Goal: Information Seeking & Learning: Learn about a topic

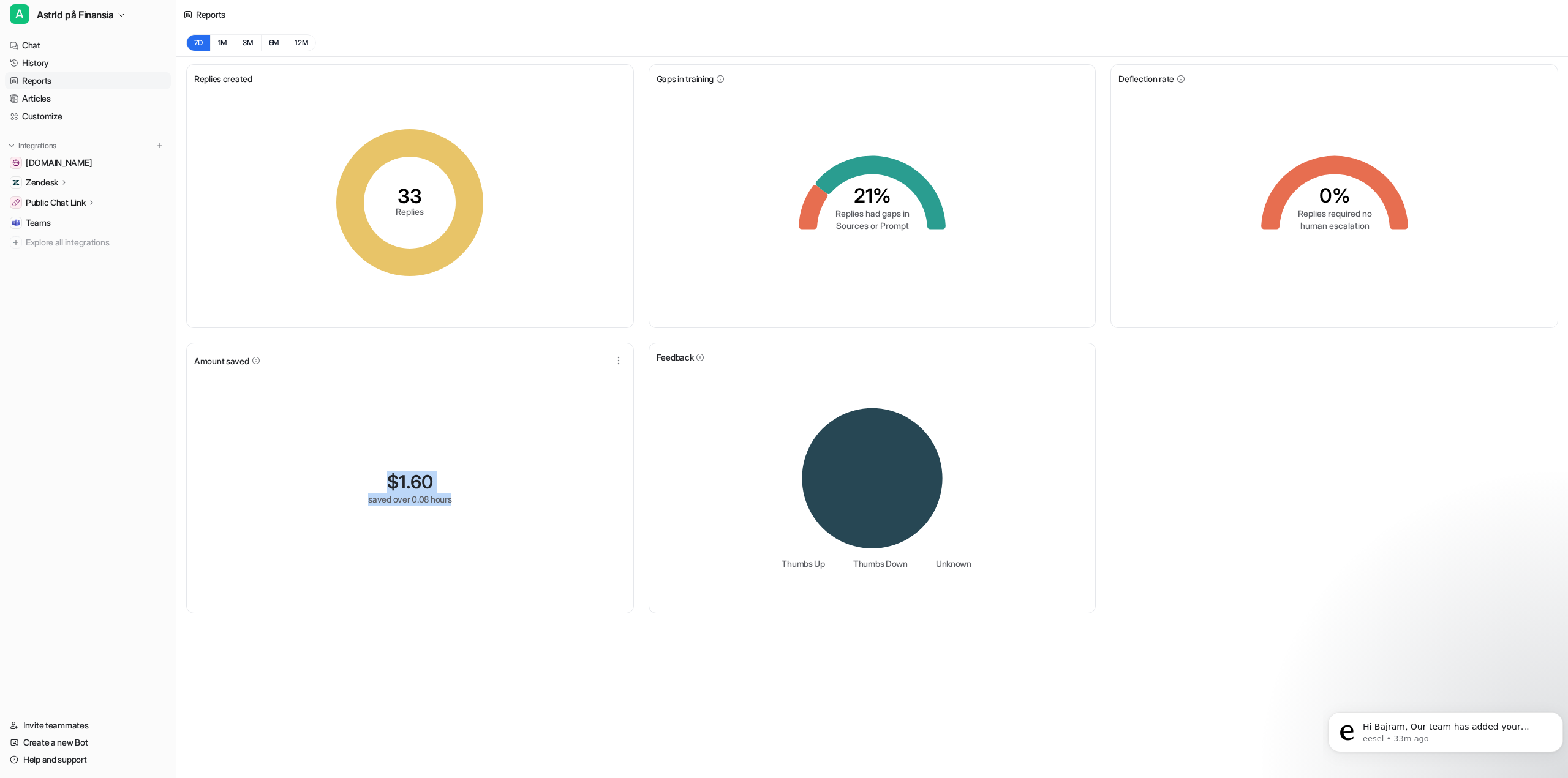
drag, startPoint x: 513, startPoint y: 499, endPoint x: 321, endPoint y: 436, distance: 202.1
click at [329, 441] on div "$ 1.60 saved over 0.08 hours" at bounding box center [410, 488] width 431 height 235
click at [311, 431] on div "$ 1.60 saved over 0.08 hours" at bounding box center [410, 488] width 431 height 235
click at [61, 47] on link "Chat" at bounding box center [88, 45] width 166 height 17
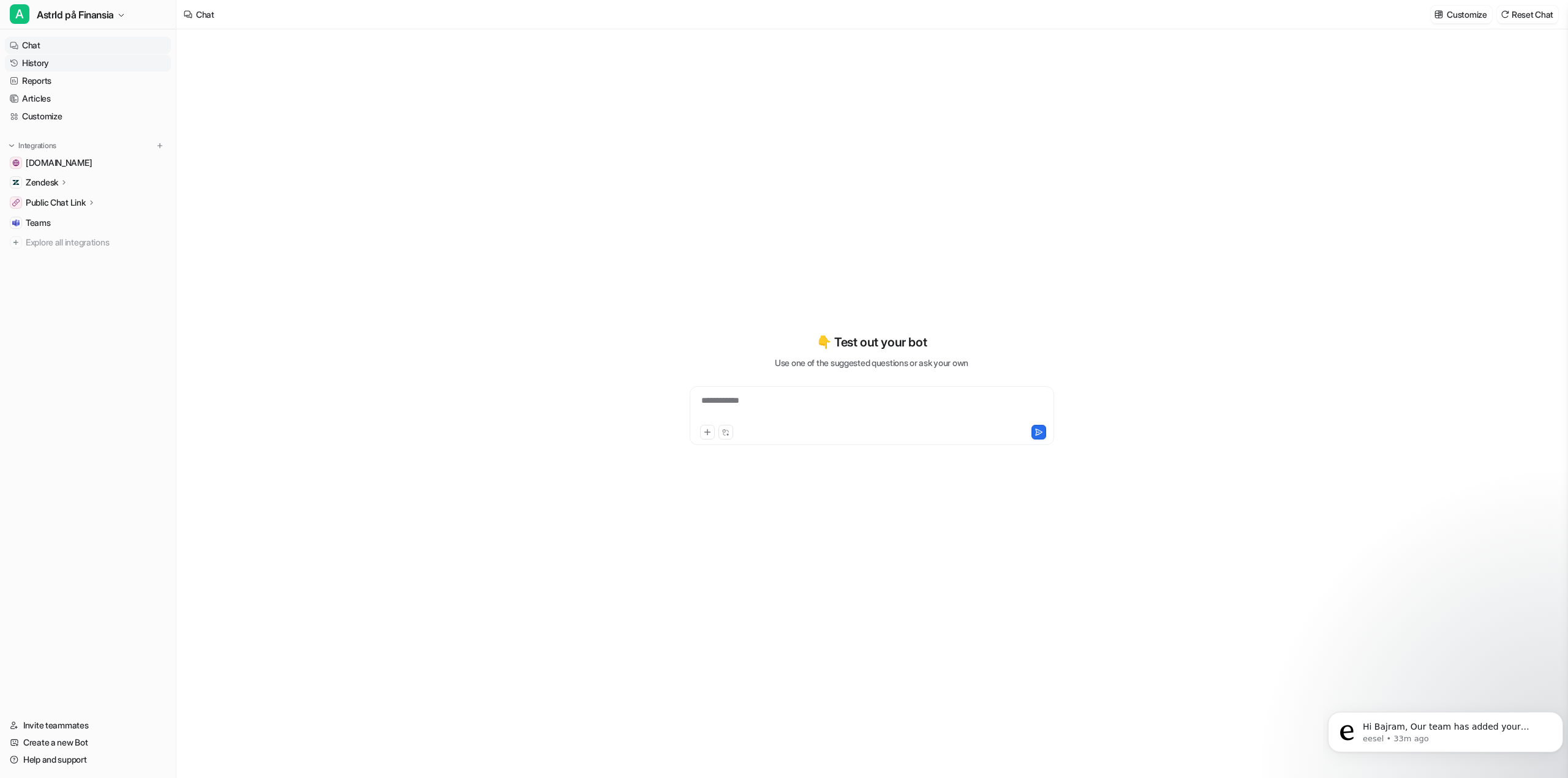
click at [79, 59] on link "History" at bounding box center [88, 64] width 166 height 17
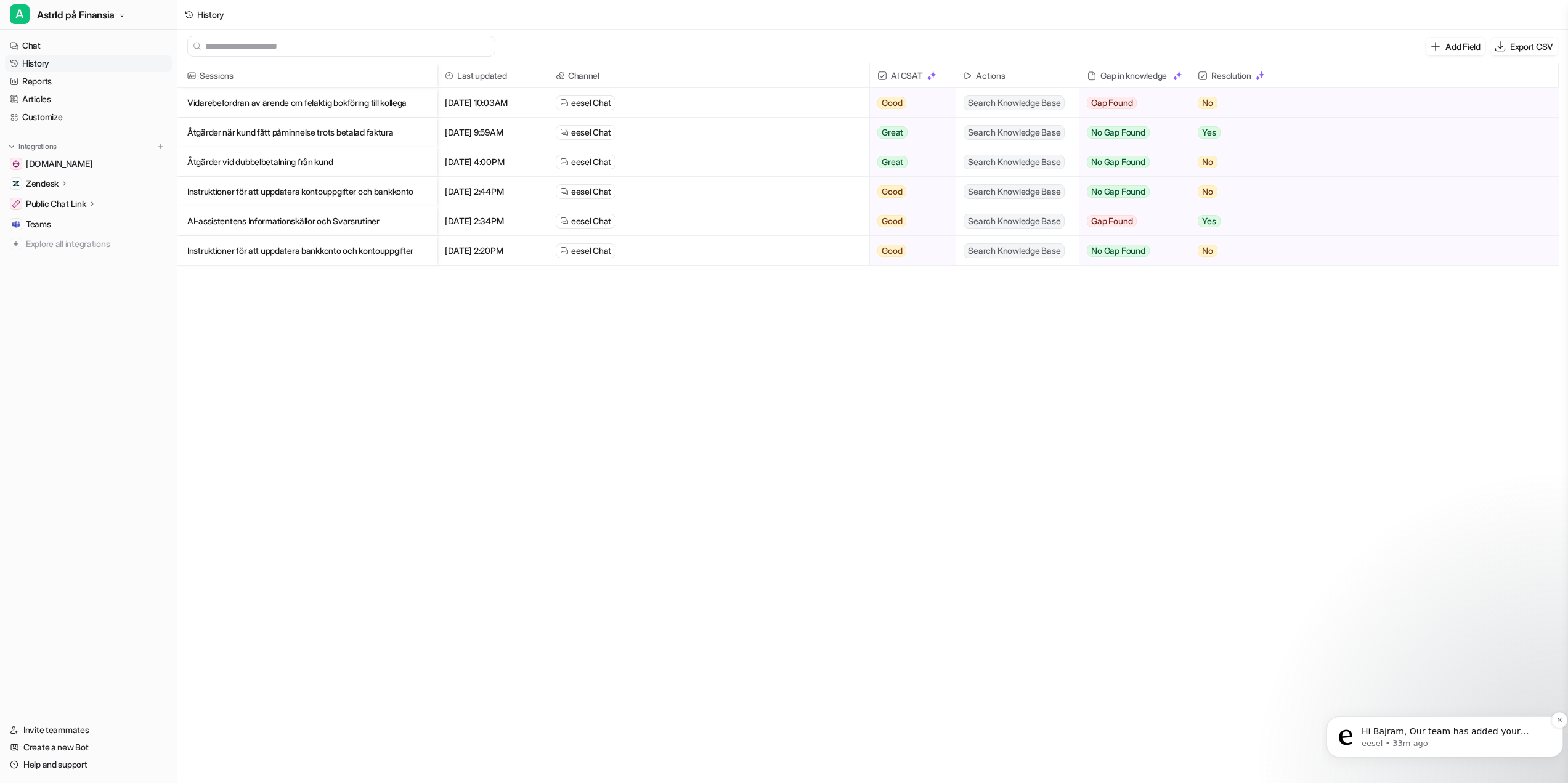
click at [1411, 742] on p "eesel • 33m ago" at bounding box center [1455, 743] width 186 height 11
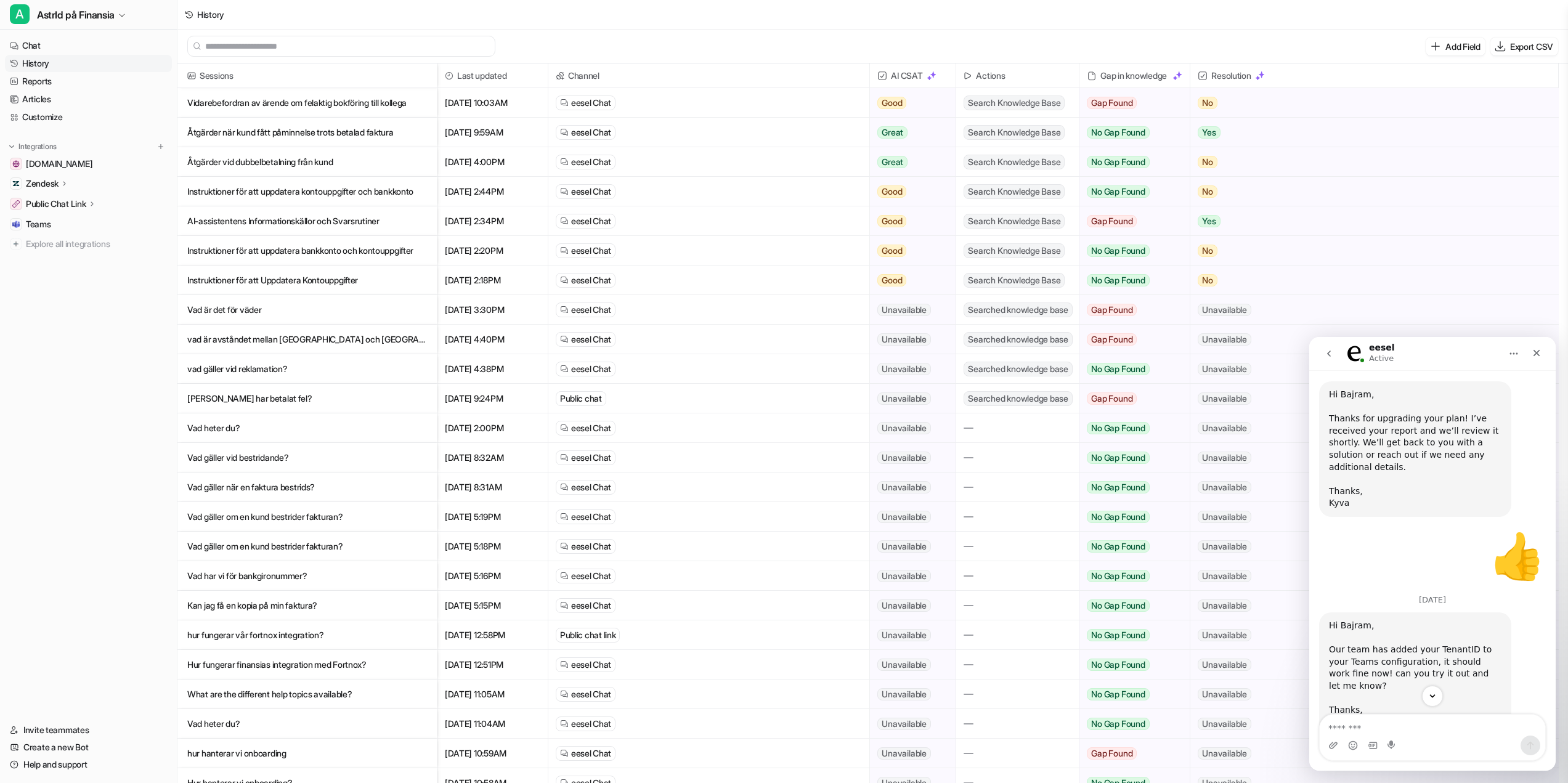
scroll to position [624, 0]
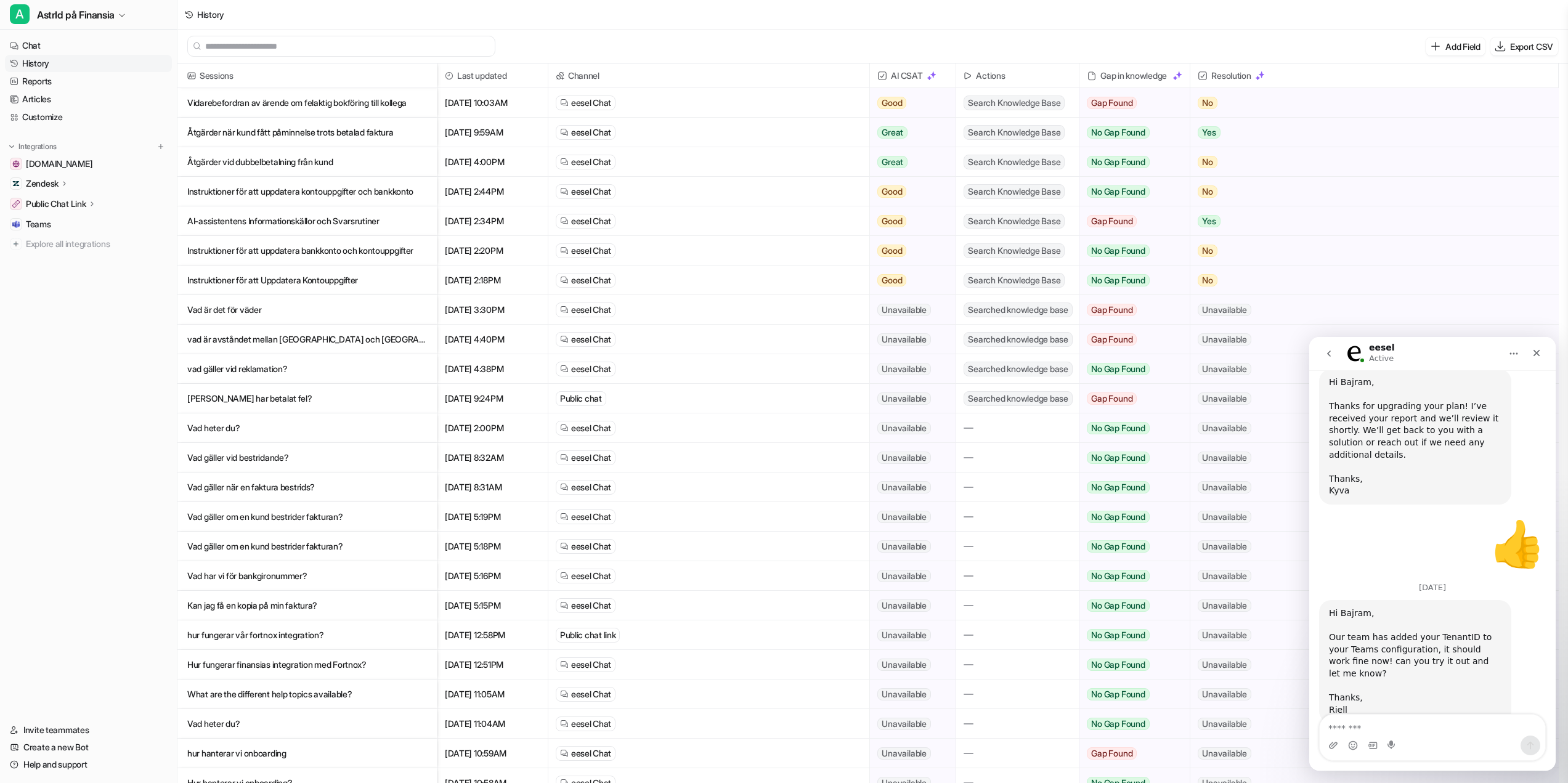
click at [1426, 729] on textarea "Message…" at bounding box center [1432, 726] width 226 height 21
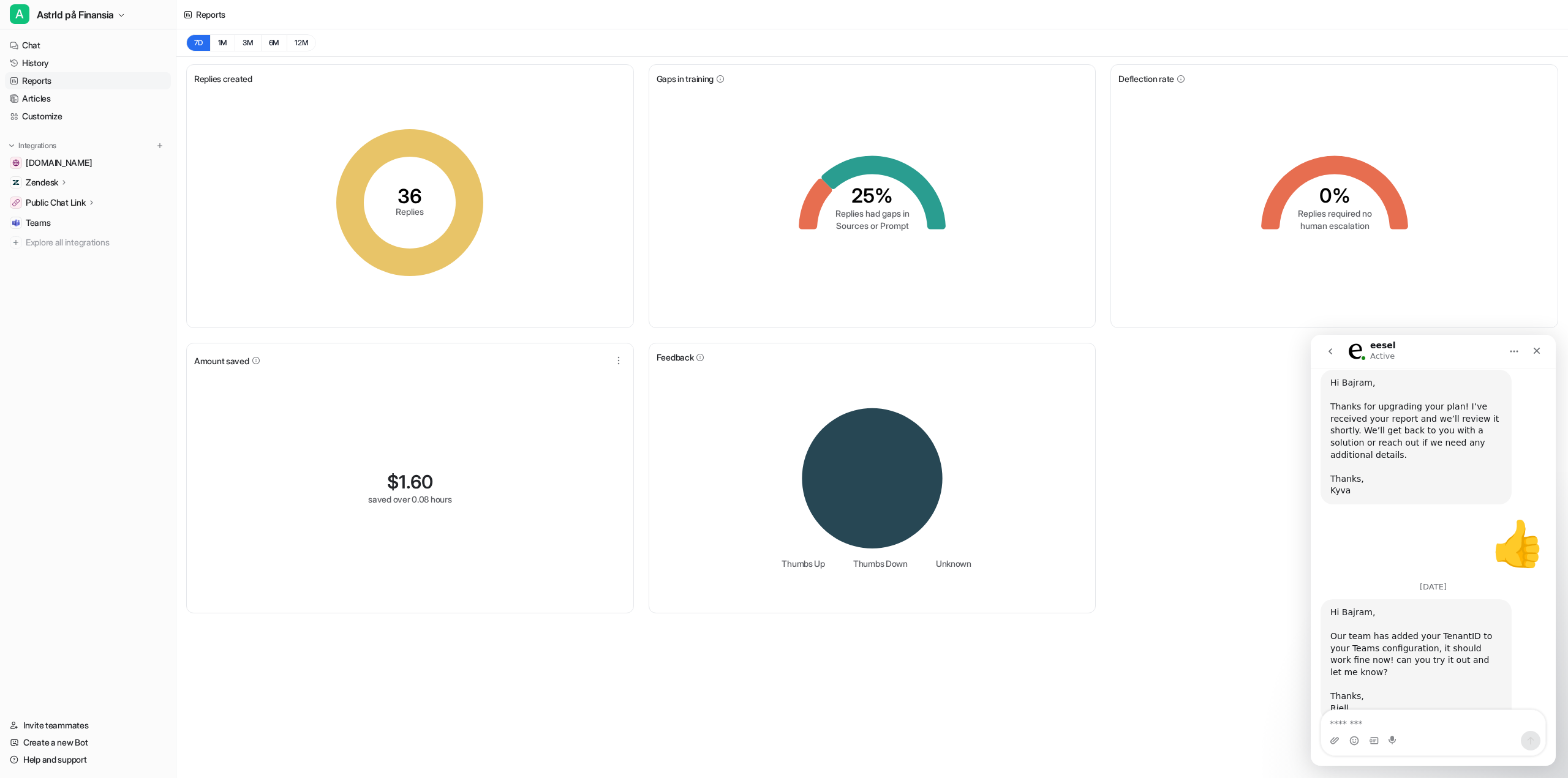
scroll to position [620, 0]
click at [1438, 732] on div "Intercom messenger" at bounding box center [1432, 740] width 224 height 19
drag, startPoint x: 1424, startPoint y: 705, endPoint x: 1409, endPoint y: 705, distance: 15.0
click at [1411, 704] on div "Hi Bajram, Our team has added your TenantID to your Teams configuration, it sho…" at bounding box center [1433, 672] width 225 height 149
click at [1407, 720] on textarea "Message…" at bounding box center [1432, 721] width 224 height 21
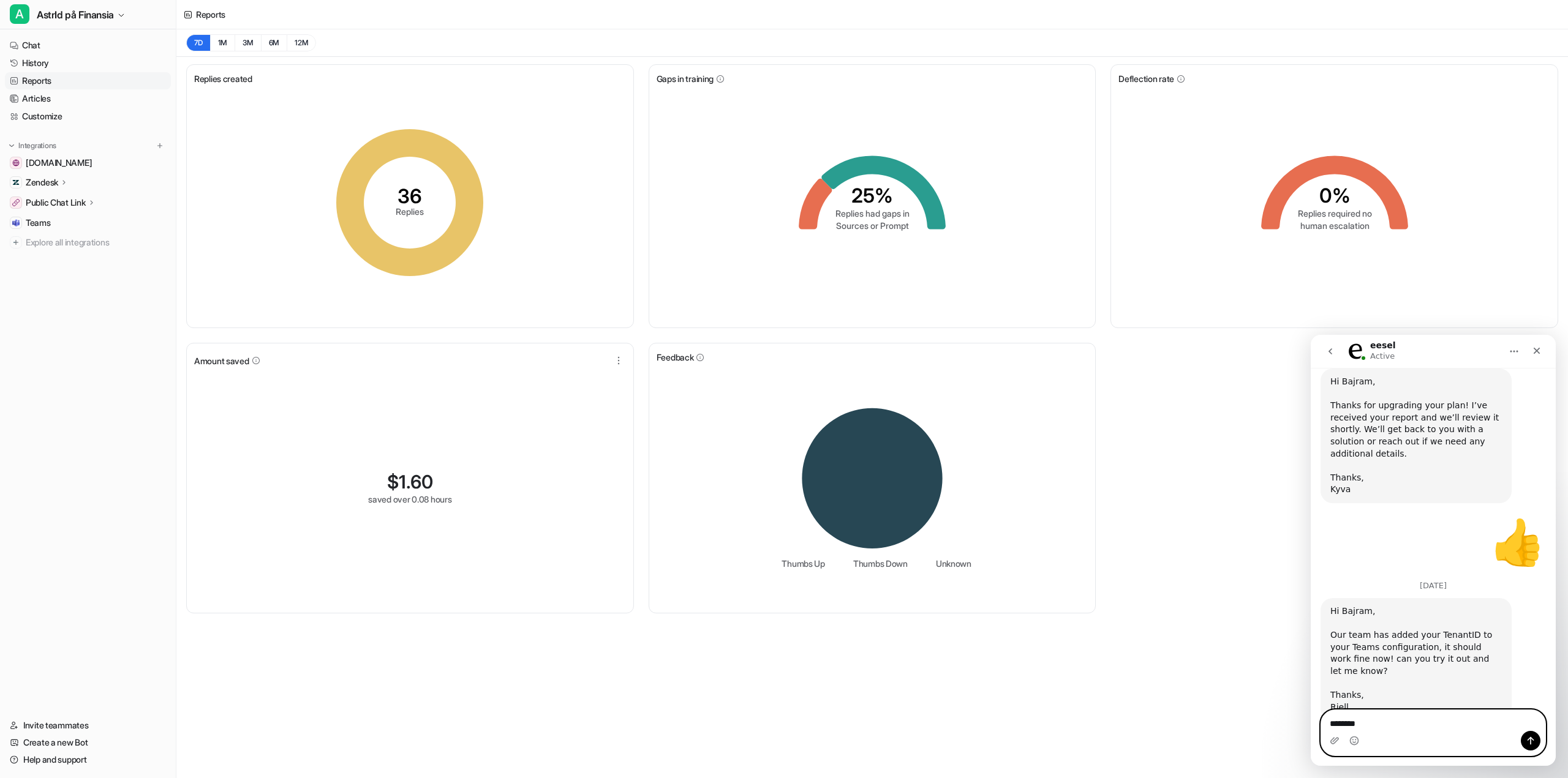
click at [1418, 720] on textarea "********" at bounding box center [1432, 721] width 224 height 21
click at [1507, 722] on textarea "**********" at bounding box center [1432, 721] width 224 height 21
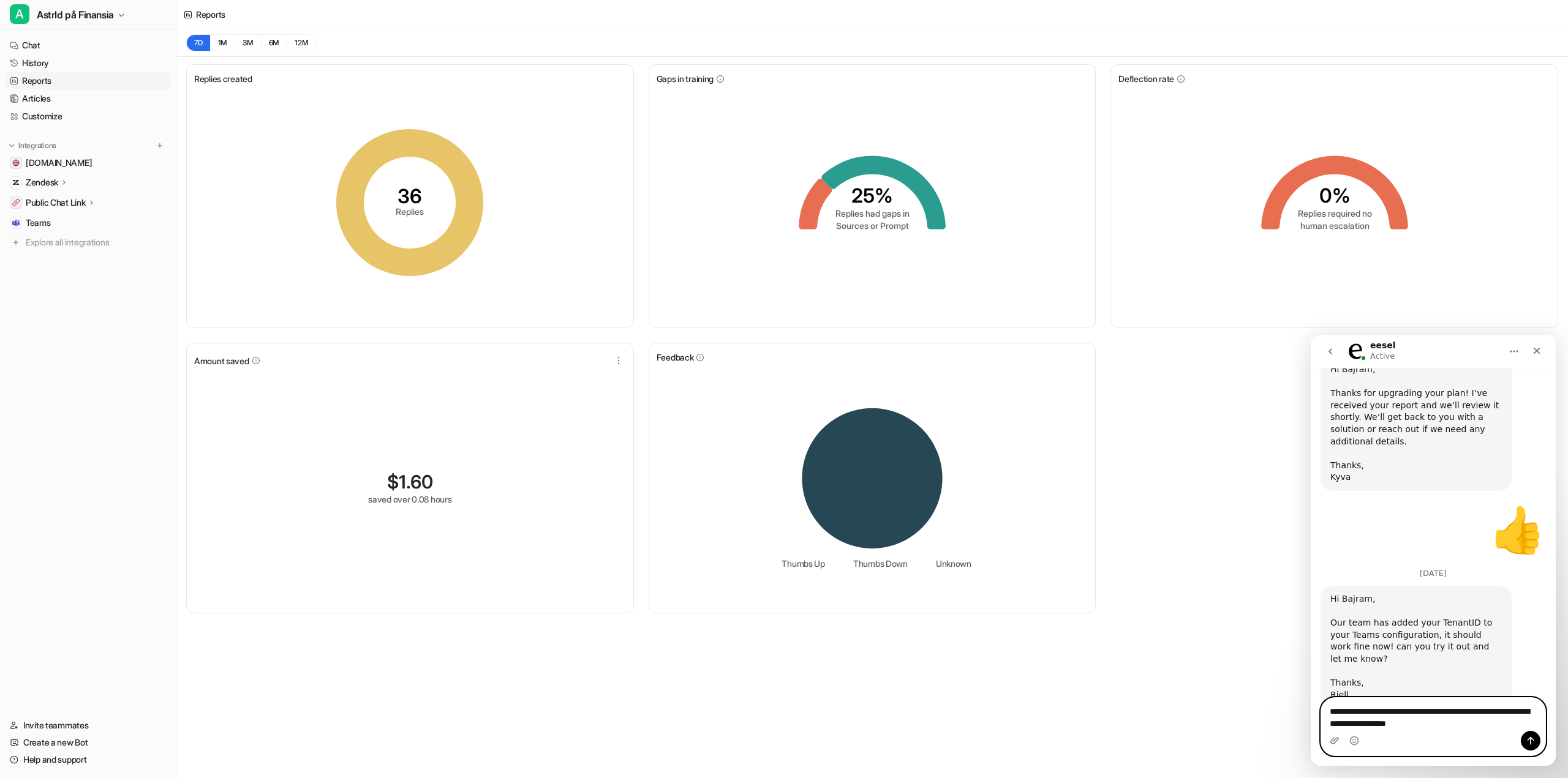
type textarea "**********"
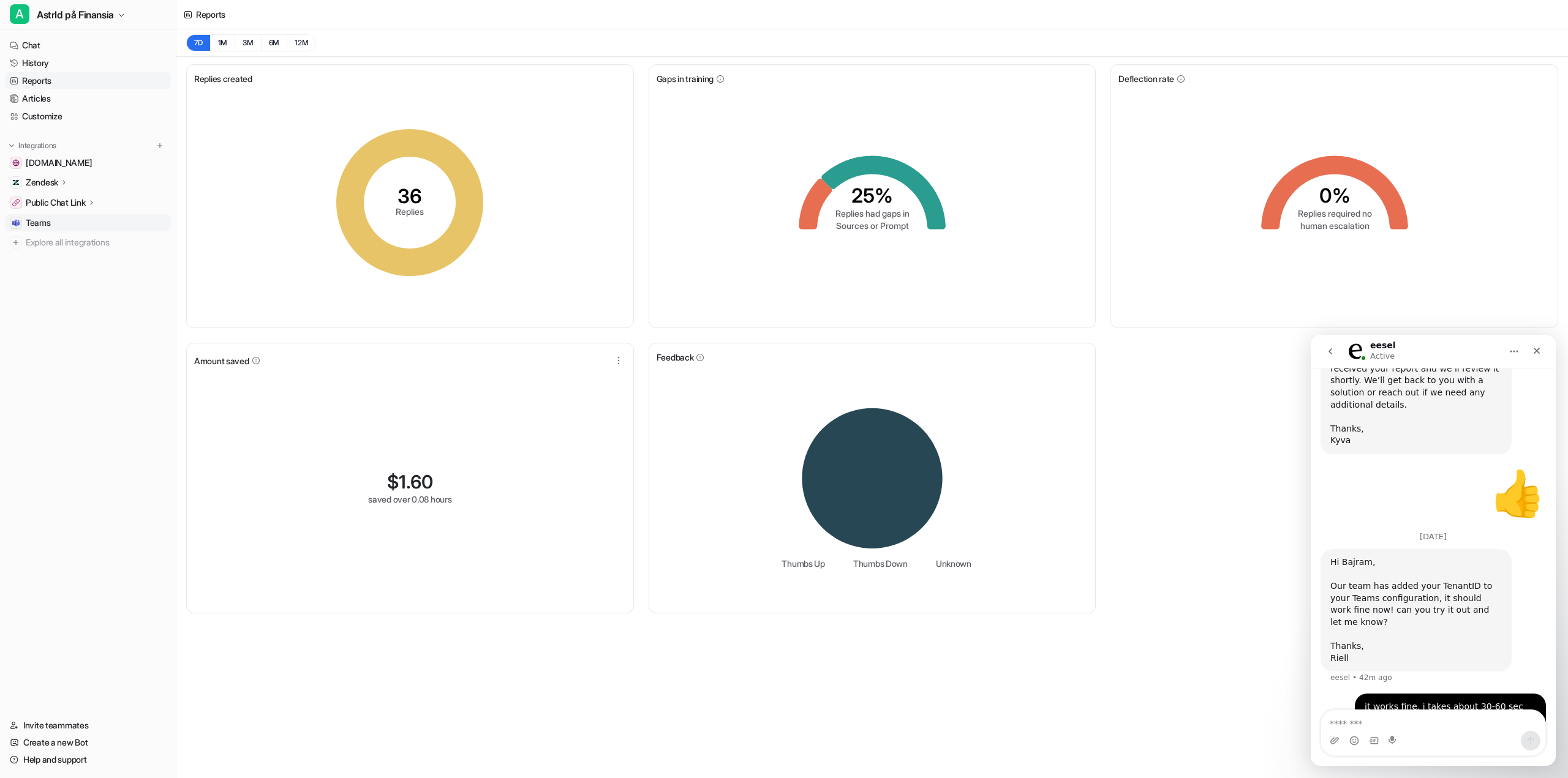
click at [65, 220] on link "Teams" at bounding box center [88, 223] width 166 height 17
click at [44, 220] on span "Teams" at bounding box center [39, 222] width 25 height 13
click at [41, 222] on span "Teams" at bounding box center [39, 222] width 25 height 13
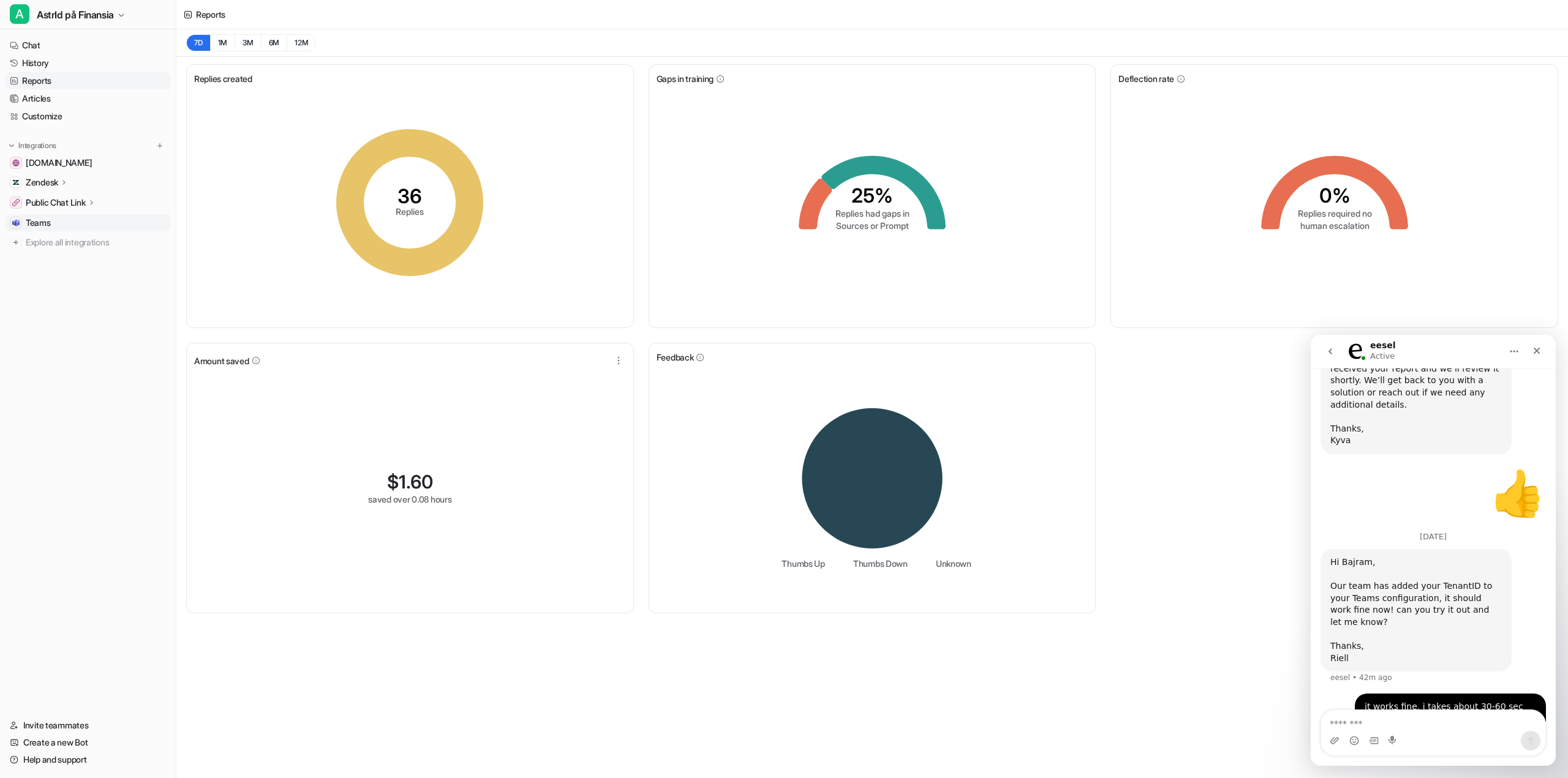
click at [20, 228] on div at bounding box center [15, 222] width 13 height 13
click at [56, 202] on p "Public Chat Link" at bounding box center [56, 202] width 60 height 13
click at [35, 258] on span "Teams" at bounding box center [39, 257] width 25 height 13
click at [57, 177] on div "Zendesk" at bounding box center [88, 183] width 166 height 17
click at [71, 155] on link "[DOMAIN_NAME]" at bounding box center [88, 163] width 166 height 17
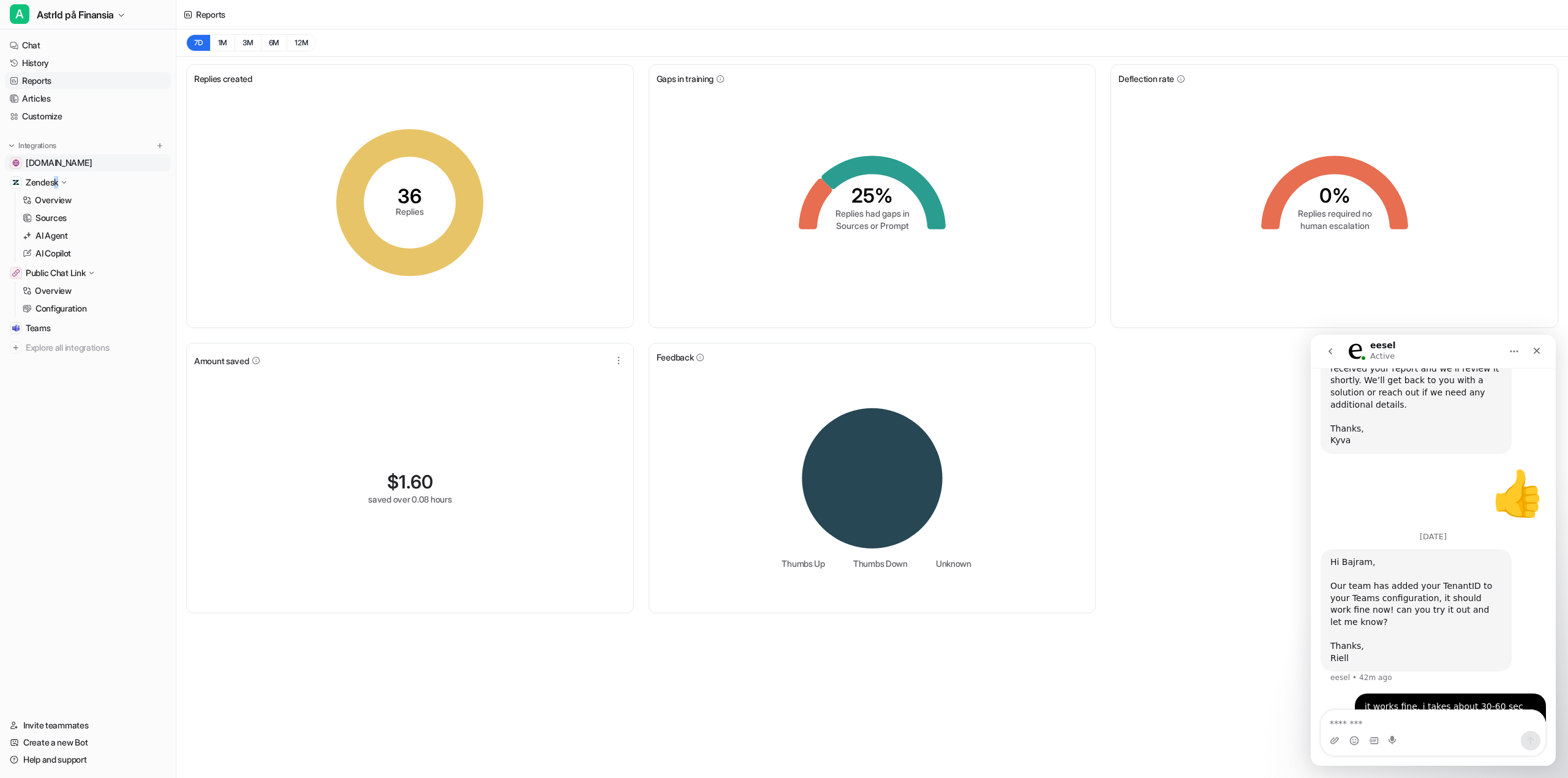
click at [65, 168] on span "[DOMAIN_NAME]" at bounding box center [59, 163] width 66 height 13
click at [1531, 349] on icon "Close" at bounding box center [1536, 350] width 10 height 10
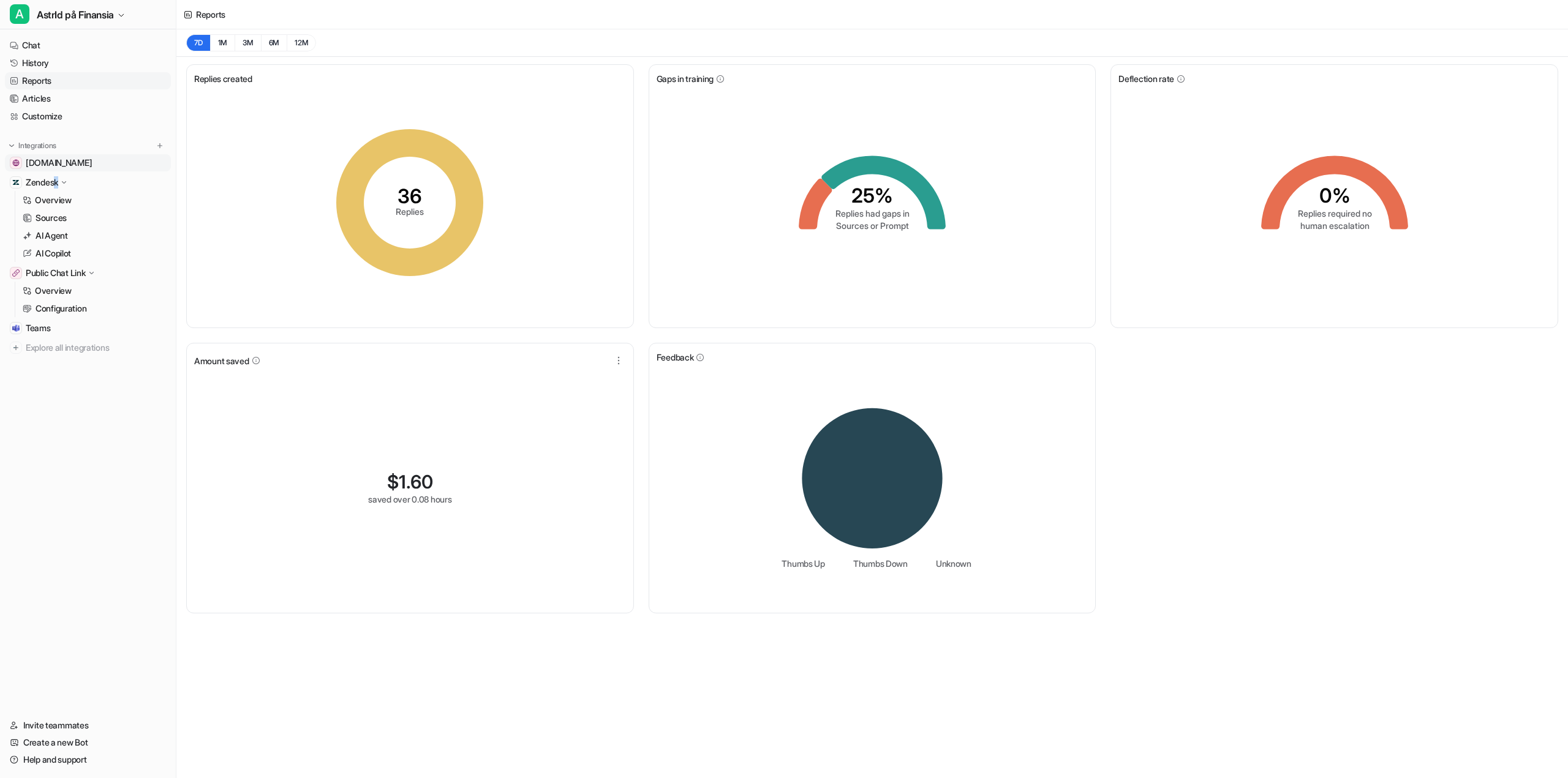
click at [27, 158] on span "[DOMAIN_NAME]" at bounding box center [59, 163] width 66 height 13
click at [75, 50] on link "Chat" at bounding box center [88, 45] width 166 height 17
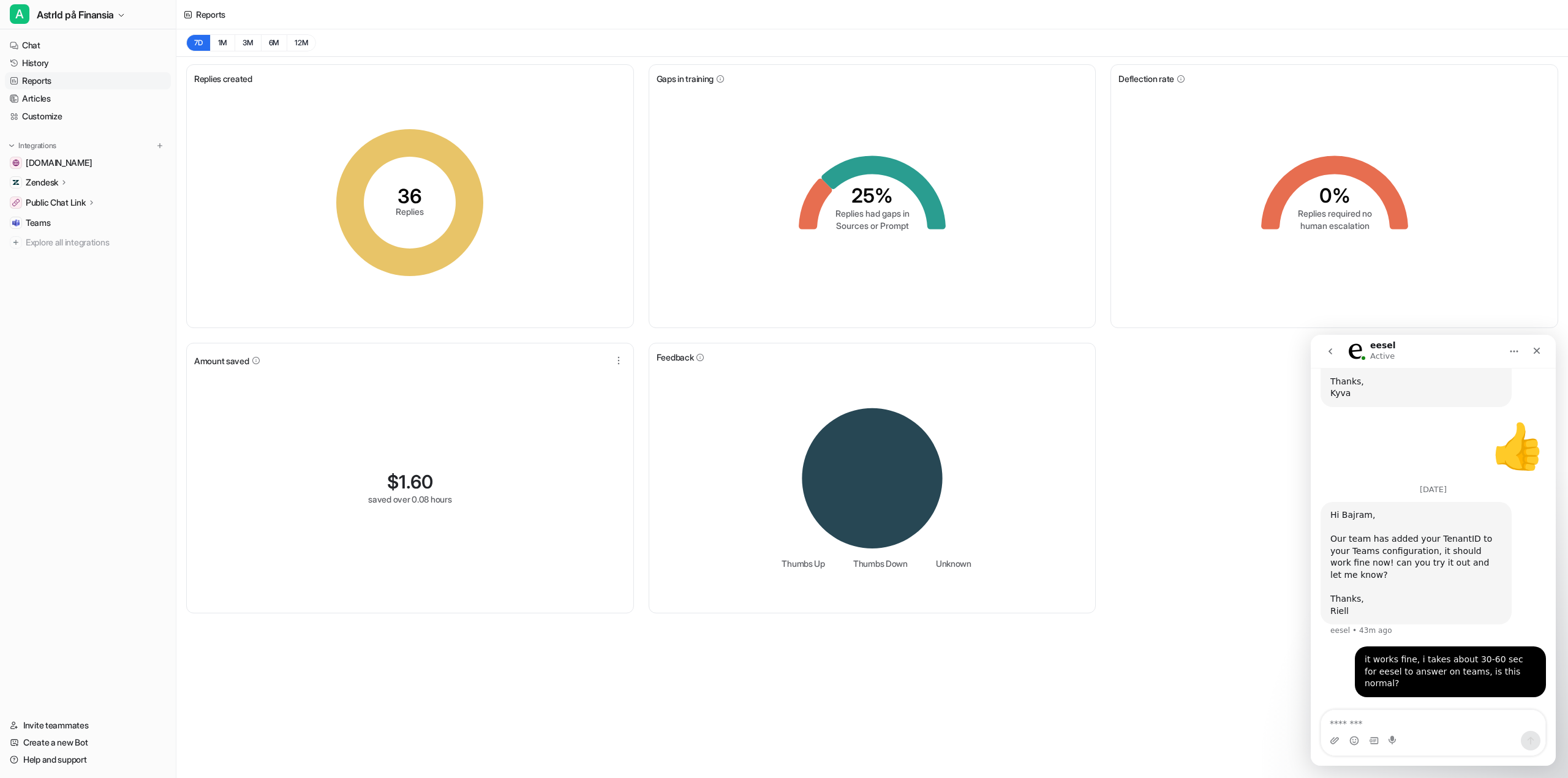
scroll to position [669, 0]
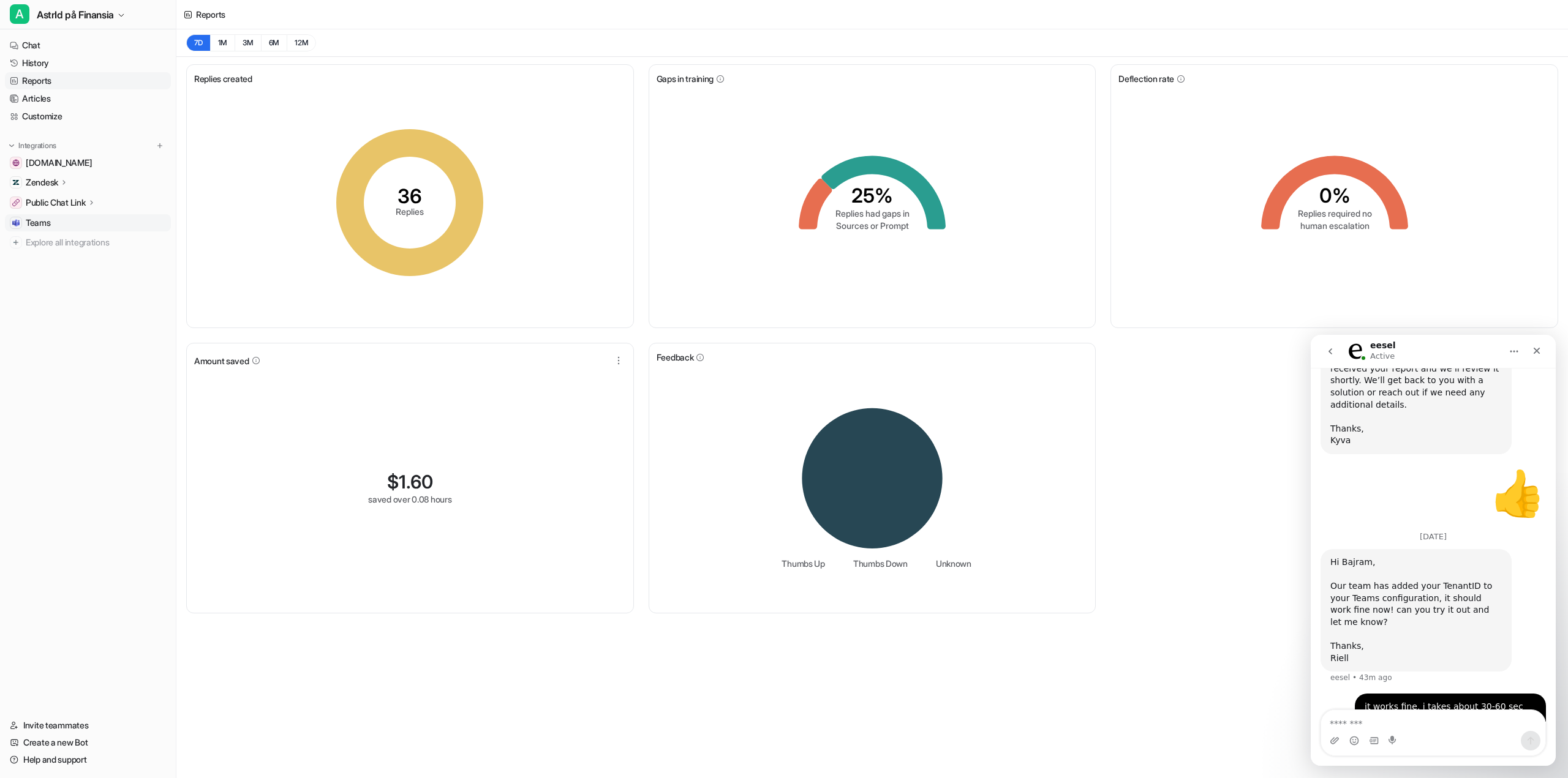
click at [48, 223] on span "Teams" at bounding box center [39, 222] width 25 height 13
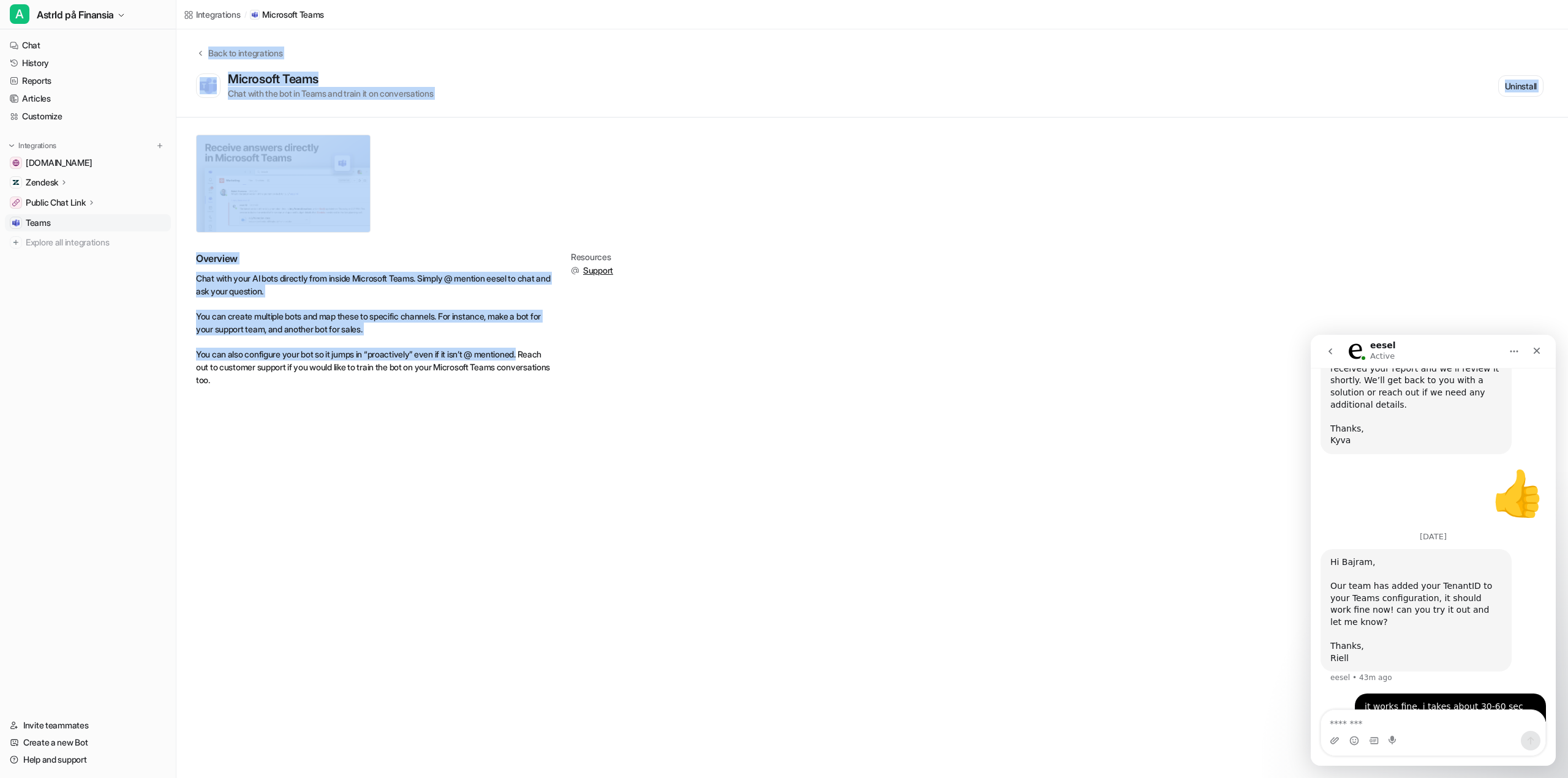
drag, startPoint x: 405, startPoint y: 337, endPoint x: 206, endPoint y: 35, distance: 361.7
click at [206, 35] on div "Back to integrations Microsoft Teams Chat with the bot in Teams and train it on…" at bounding box center [872, 221] width 1392 height 384
click at [254, 49] on div "Back to integrations" at bounding box center [243, 52] width 78 height 13
click at [254, 47] on div "Back to integrations" at bounding box center [243, 52] width 78 height 13
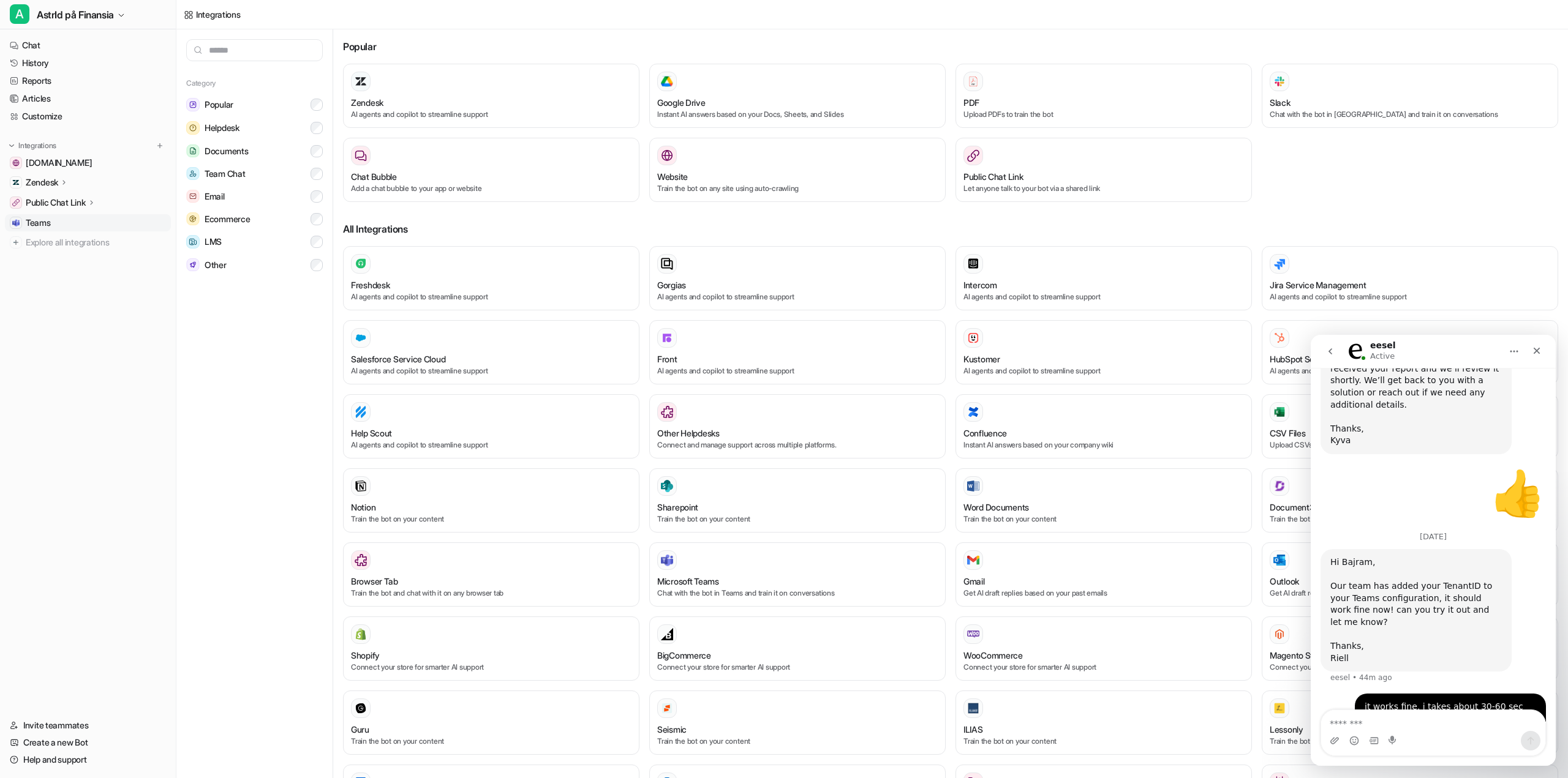
click at [46, 225] on span "Teams" at bounding box center [39, 222] width 25 height 13
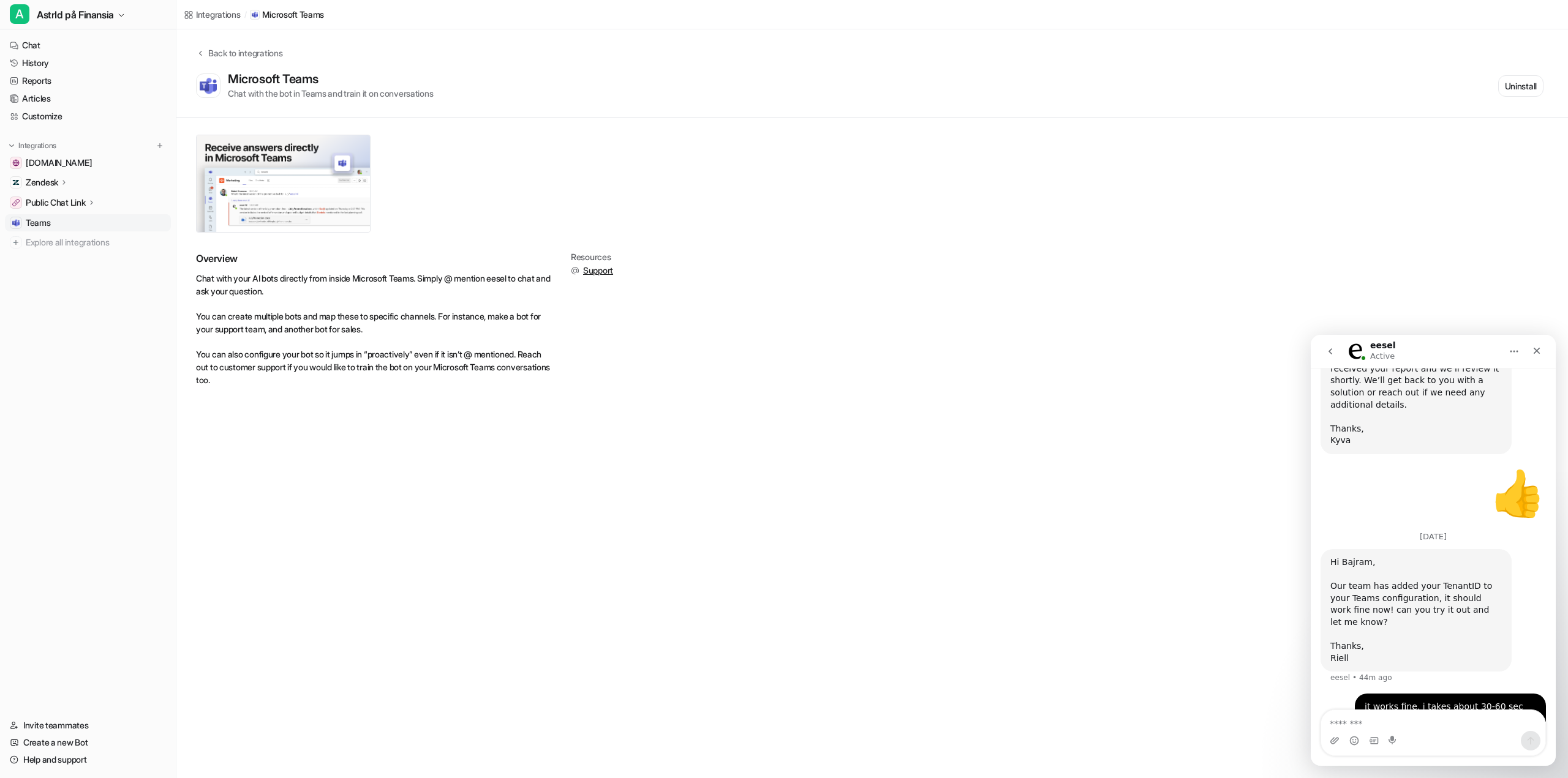
click at [592, 273] on span "Support" at bounding box center [597, 271] width 30 height 13
click at [406, 367] on li "You can also configure your bot so it jumps in “proactively” even if it isn’t @…" at bounding box center [373, 367] width 355 height 39
click at [750, 143] on div "Overview Chat with your AI bots directly from inside Microsoft Teams. Simply @ …" at bounding box center [872, 265] width 1392 height 296
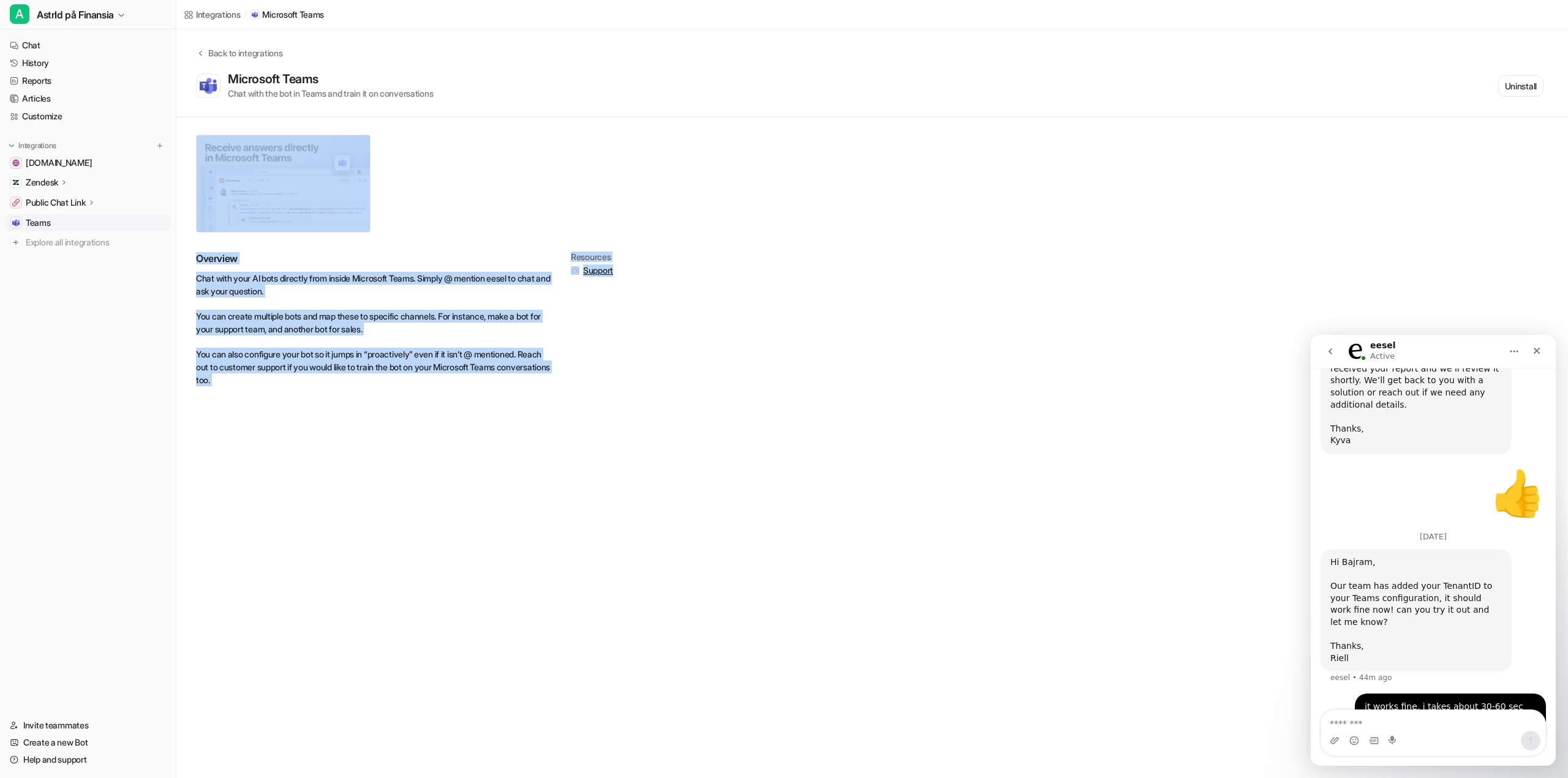
drag, startPoint x: 664, startPoint y: 502, endPoint x: 456, endPoint y: 230, distance: 342.4
click at [456, 231] on div "Integrations / Microsoft Teams Back to integrations Microsoft Teams Chat with t…" at bounding box center [784, 389] width 1568 height 778
click at [677, 402] on div "Overview Chat with your AI bots directly from inside Microsoft Teams. Simply @ …" at bounding box center [872, 265] width 1392 height 296
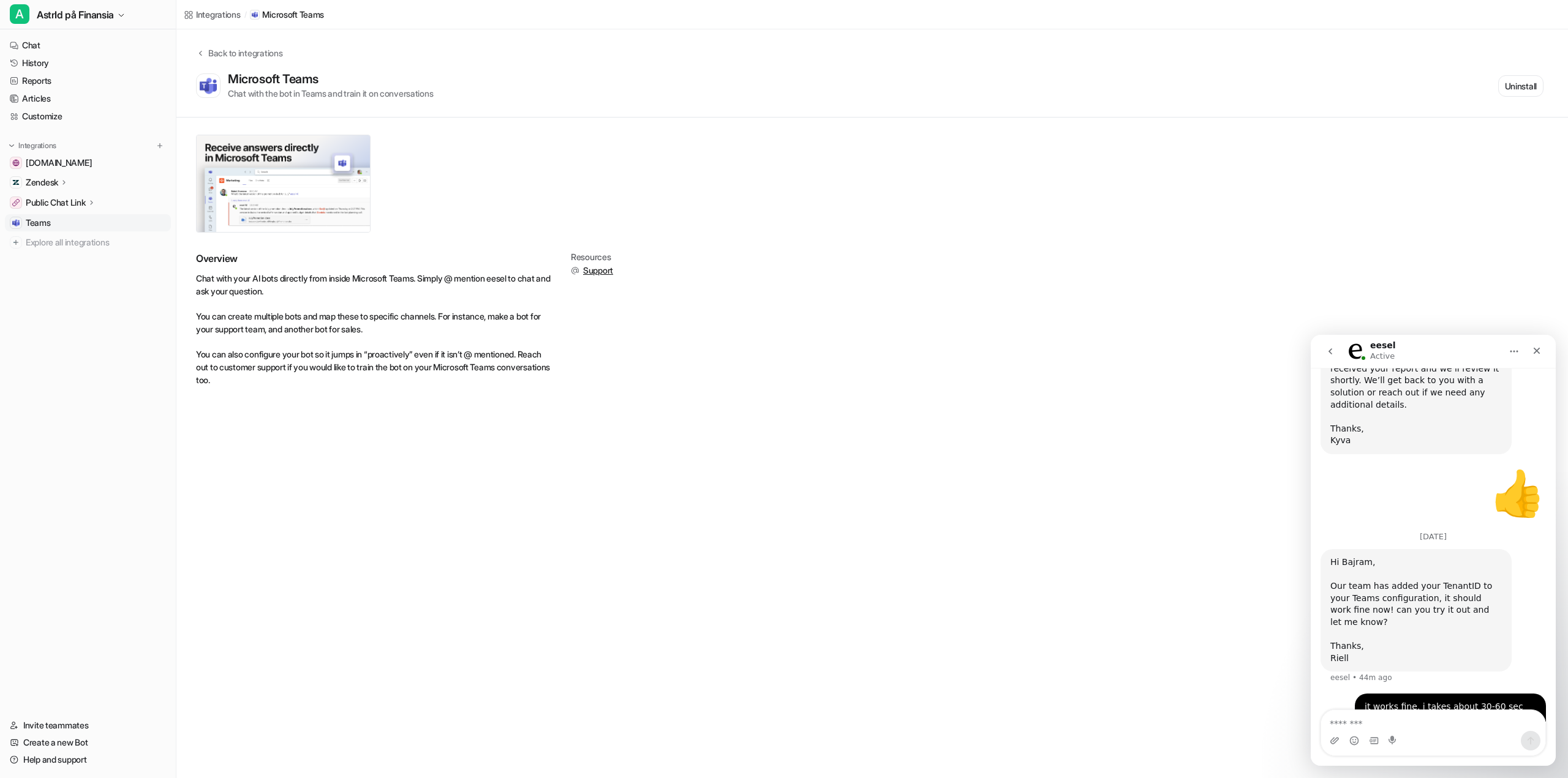
click at [629, 361] on div "Overview Chat with your AI bots directly from inside Microsoft Teams. Simply @ …" at bounding box center [872, 324] width 1352 height 143
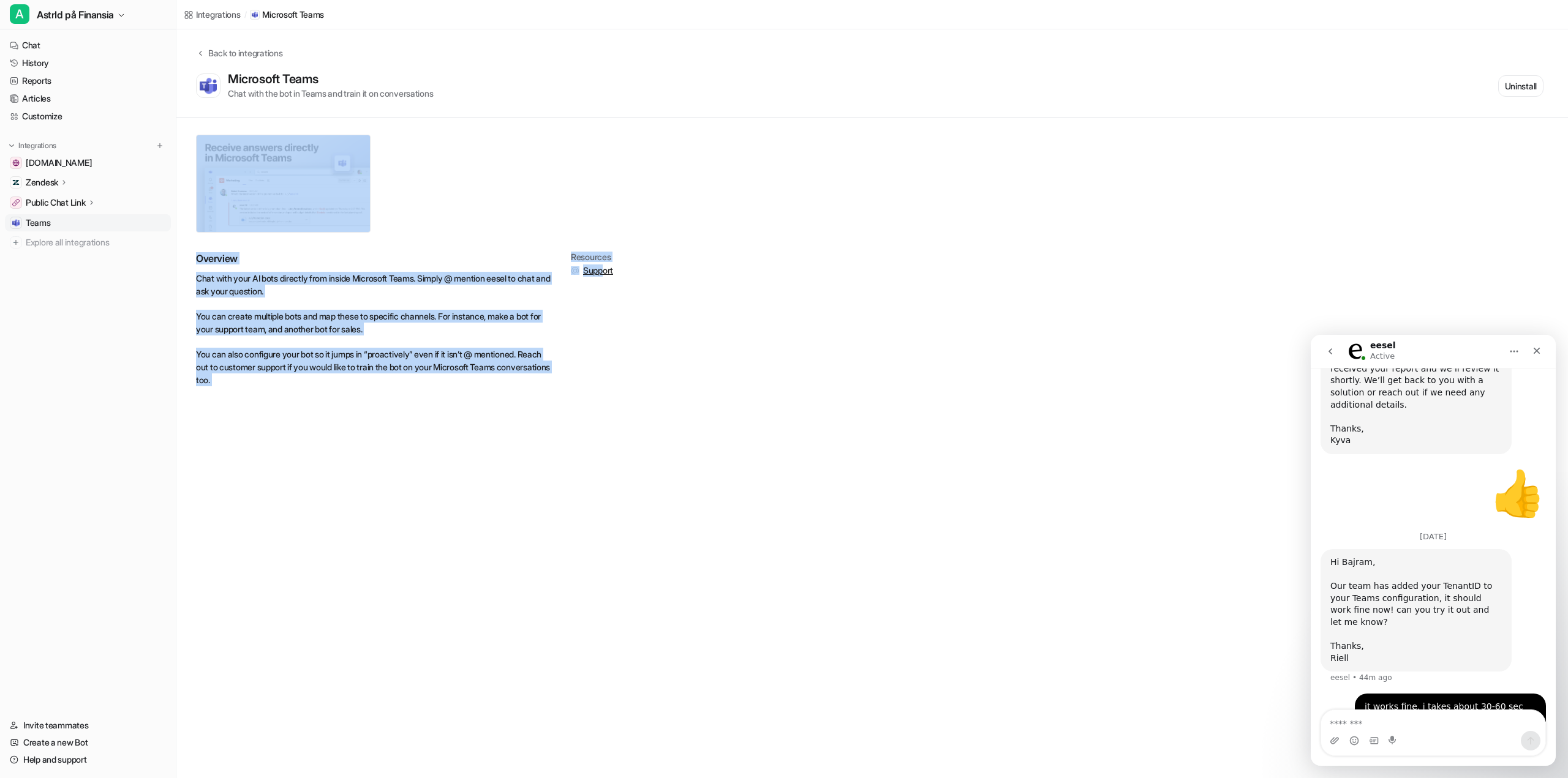
drag, startPoint x: 572, startPoint y: 367, endPoint x: 188, endPoint y: 209, distance: 415.2
click at [188, 209] on div "Overview Chat with your AI bots directly from inside Microsoft Teams. Simply @ …" at bounding box center [872, 265] width 1392 height 296
click at [596, 195] on div at bounding box center [464, 184] width 538 height 98
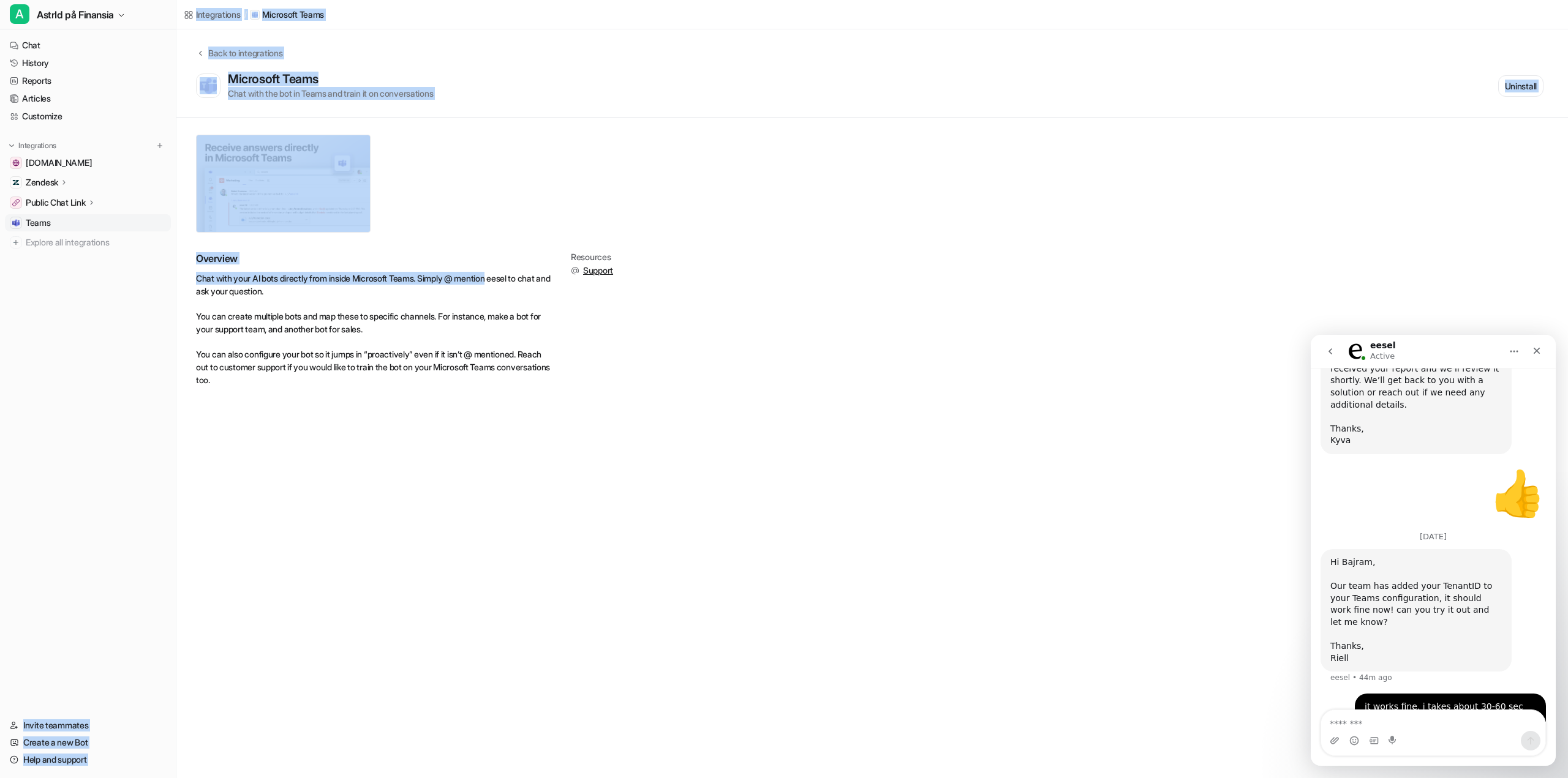
drag, startPoint x: 502, startPoint y: 278, endPoint x: 168, endPoint y: 267, distance: 334.2
click at [168, 267] on div "A AstrId på Finansia Chat History Reports Articles Customize Integrations [DOMA…" at bounding box center [784, 389] width 1568 height 778
click at [609, 139] on div at bounding box center [464, 184] width 538 height 98
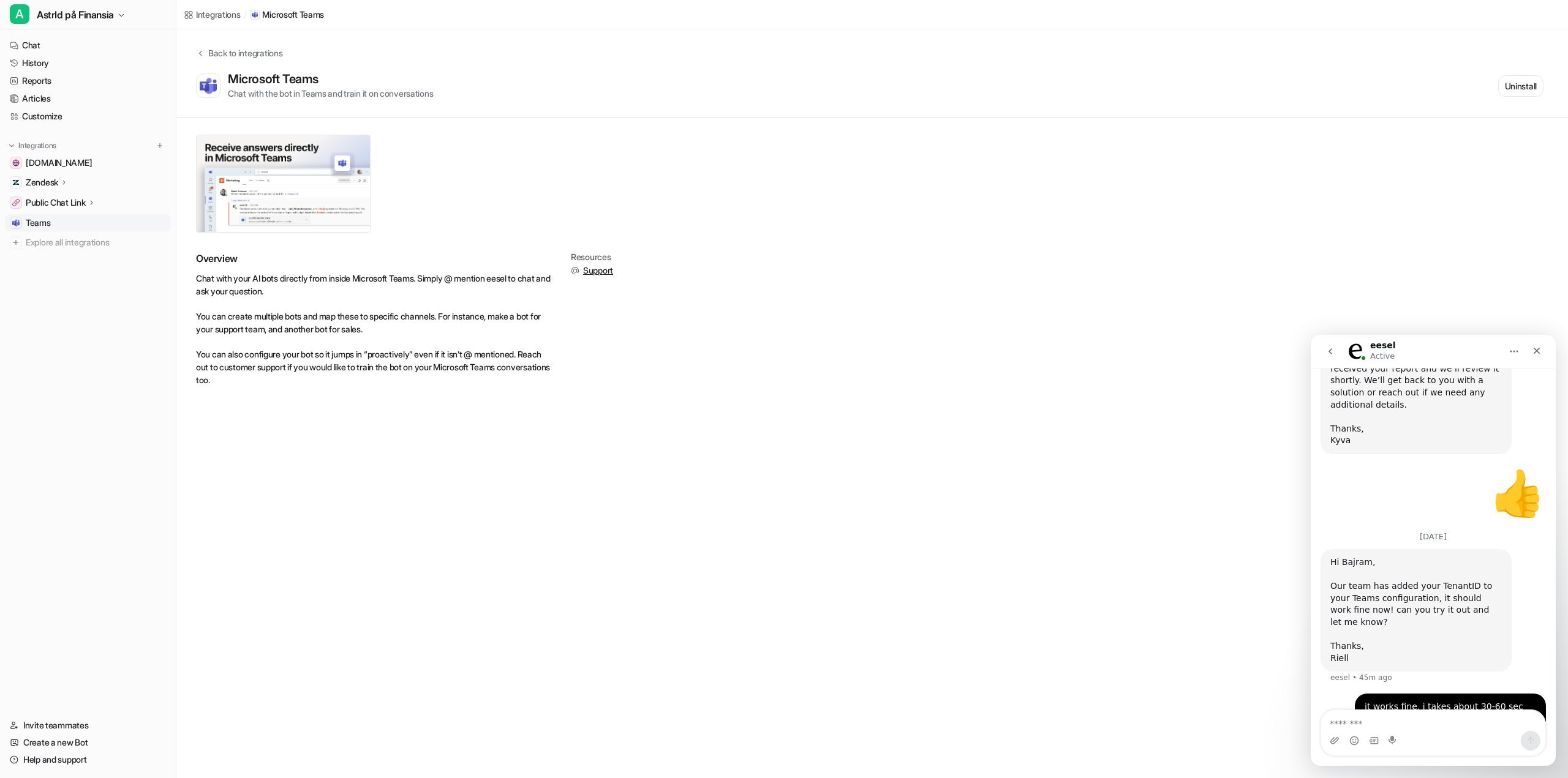
click at [569, 334] on div "Overview Chat with your AI bots directly from inside Microsoft Teams. Simply @ …" at bounding box center [872, 324] width 1352 height 143
click at [1352, 182] on div "Overview Chat with your AI bots directly from inside Microsoft Teams. Simply @ …" at bounding box center [872, 265] width 1392 height 296
click at [1539, 352] on icon "Close" at bounding box center [1536, 350] width 10 height 10
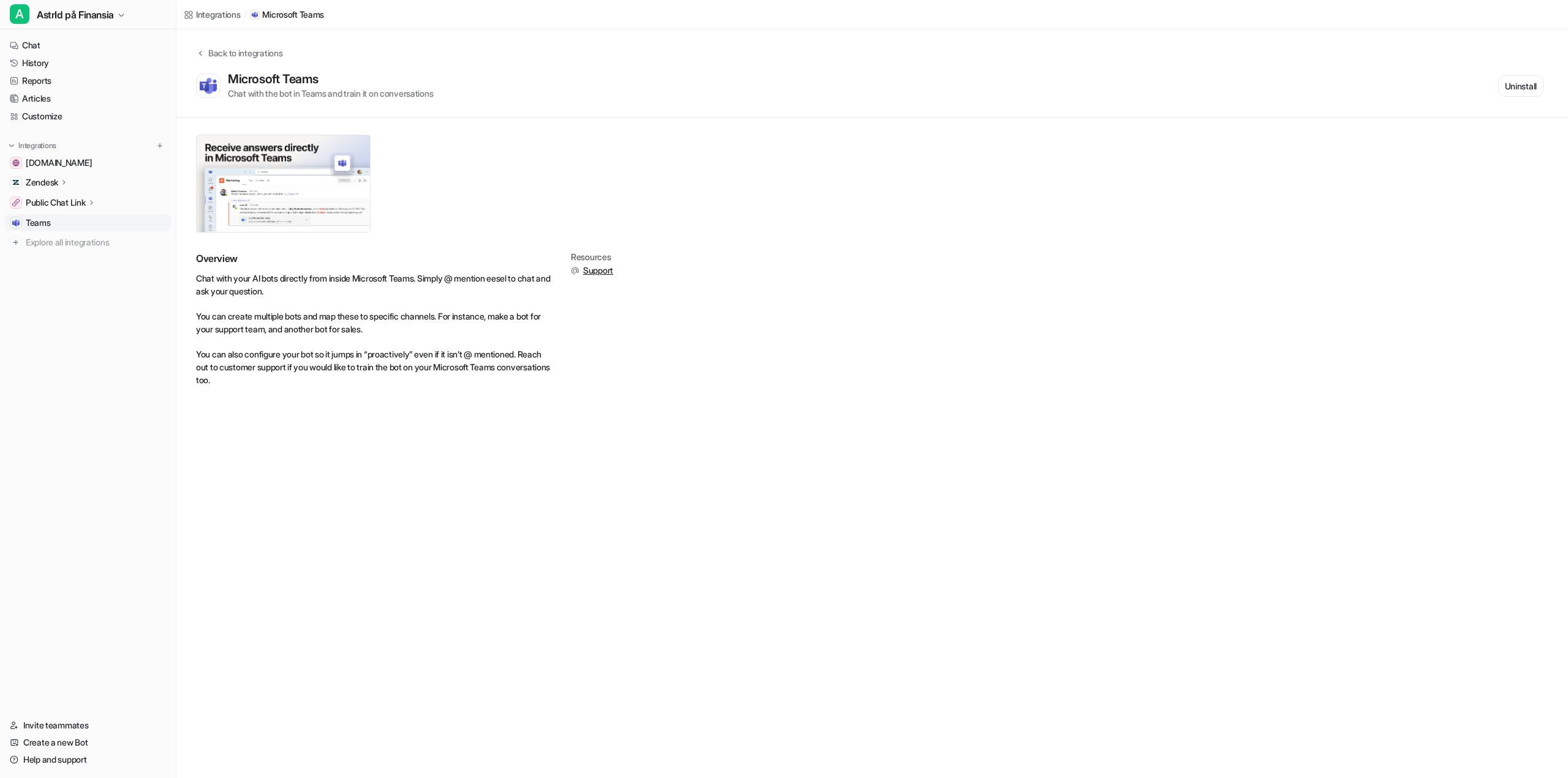
scroll to position [669, 0]
click at [1047, 300] on div "Overview Chat with your AI bots directly from inside Microsoft Teams. Simply @ …" at bounding box center [872, 324] width 1352 height 143
drag, startPoint x: 1523, startPoint y: 3, endPoint x: 1224, endPoint y: 154, distance: 335.0
click at [1224, 154] on div "Overview Chat with your AI bots directly from inside Microsoft Teams. Simply @ …" at bounding box center [872, 265] width 1392 height 296
click at [264, 72] on div "Microsoft Teams" at bounding box center [275, 78] width 95 height 14
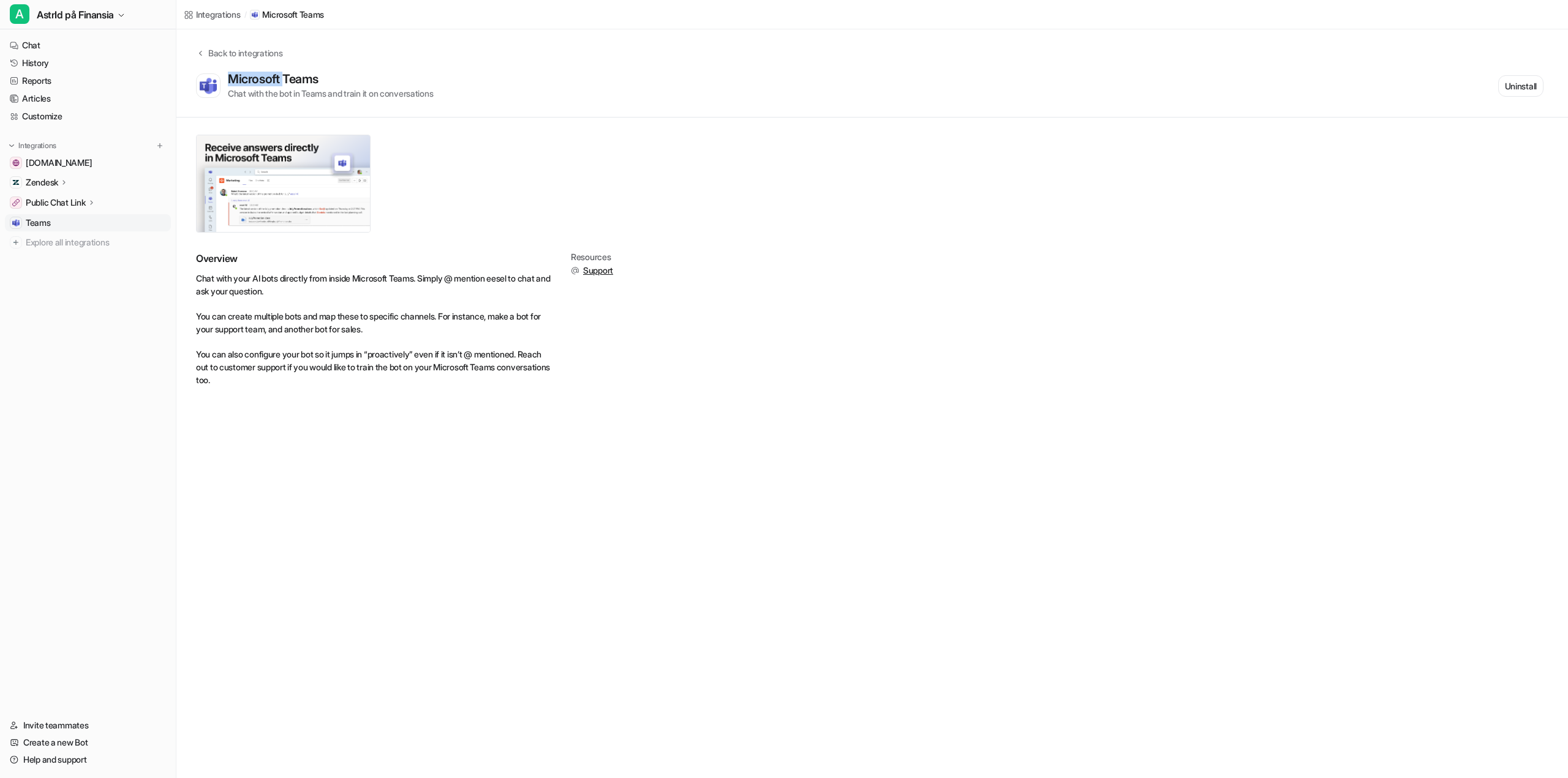
click at [264, 72] on div "Microsoft Teams" at bounding box center [275, 78] width 95 height 14
